Goal: Task Accomplishment & Management: Manage account settings

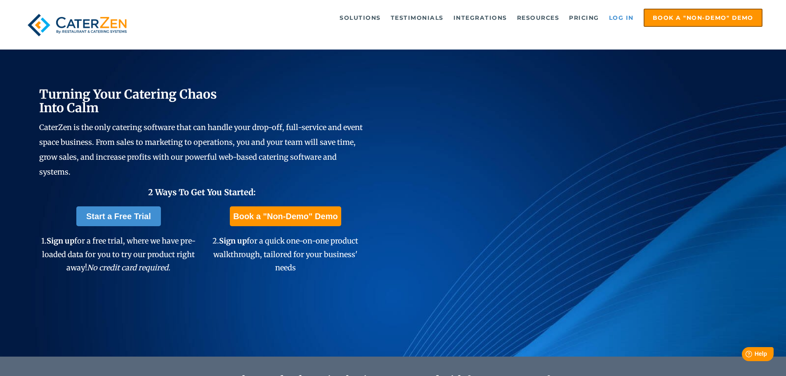
click at [627, 19] on link "Log in" at bounding box center [621, 17] width 33 height 17
click at [620, 17] on link "Log in" at bounding box center [621, 17] width 33 height 17
click at [623, 18] on link "Log in" at bounding box center [621, 17] width 33 height 17
